Goal: Information Seeking & Learning: Learn about a topic

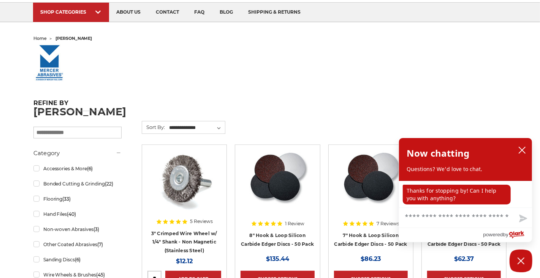
scroll to position [38, 0]
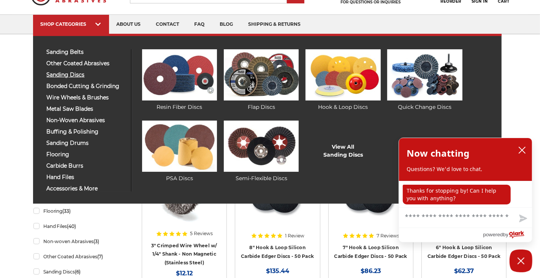
click at [71, 76] on span "sanding discs" at bounding box center [86, 75] width 79 height 6
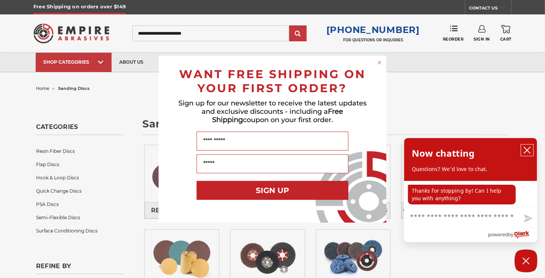
click at [529, 151] on icon "close chatbox" at bounding box center [528, 151] width 8 height 8
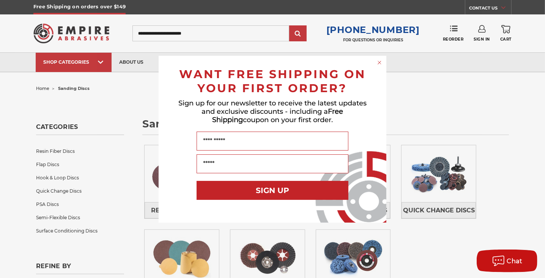
click at [379, 62] on circle "Close dialog" at bounding box center [379, 62] width 7 height 7
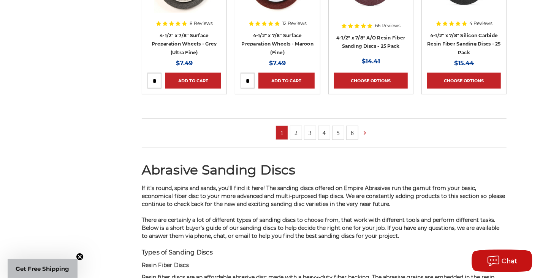
scroll to position [721, 0]
click at [292, 131] on link "2" at bounding box center [295, 132] width 11 height 13
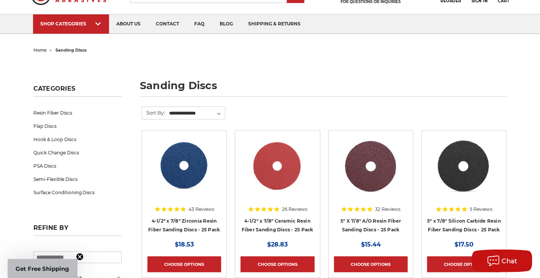
scroll to position [38, 0]
click at [52, 166] on link "PSA Discs" at bounding box center [77, 166] width 88 height 13
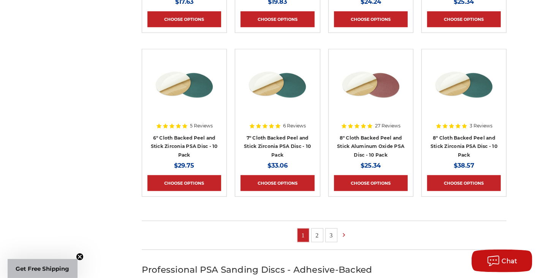
scroll to position [532, 0]
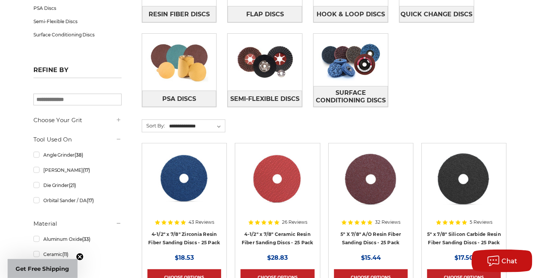
scroll to position [228, 0]
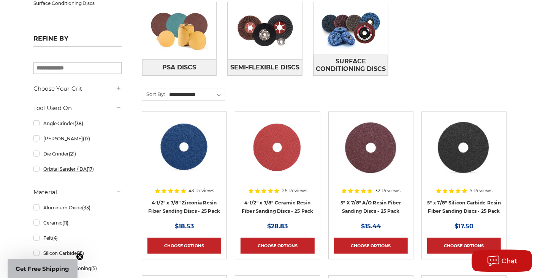
click at [60, 171] on link "Orbital Sander / DA (17)" at bounding box center [77, 169] width 88 height 13
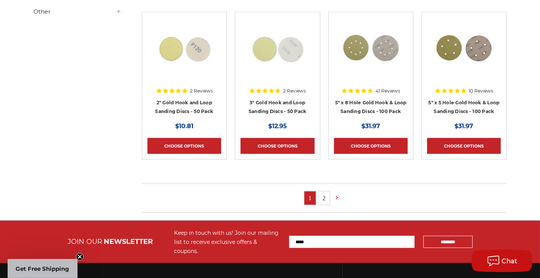
scroll to position [494, 0]
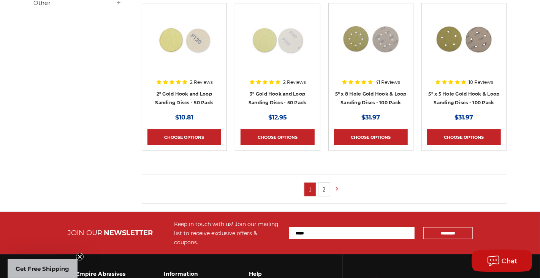
click at [319, 188] on link "2" at bounding box center [323, 189] width 11 height 13
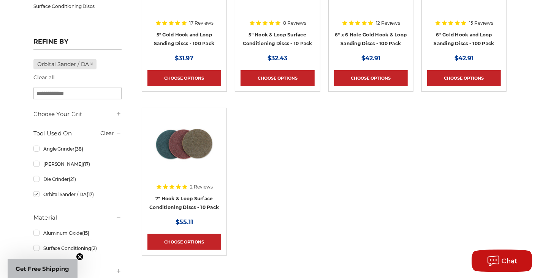
scroll to position [228, 0]
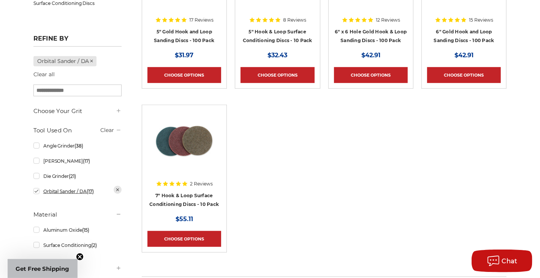
click at [40, 189] on link "Orbital Sander / DA (17)" at bounding box center [77, 191] width 88 height 13
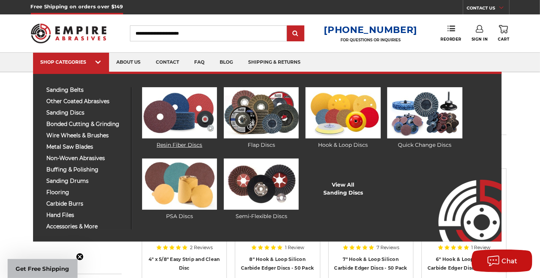
click at [181, 146] on link "Resin Fiber Discs" at bounding box center [179, 118] width 75 height 62
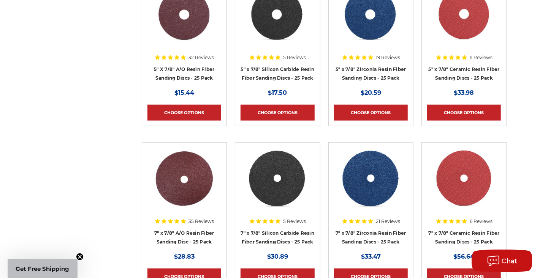
scroll to position [494, 0]
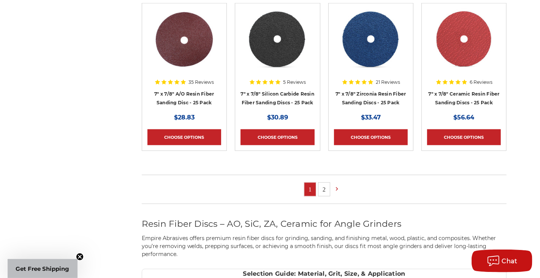
click at [326, 194] on li "2" at bounding box center [324, 190] width 12 height 14
